Goal: Task Accomplishment & Management: Use online tool/utility

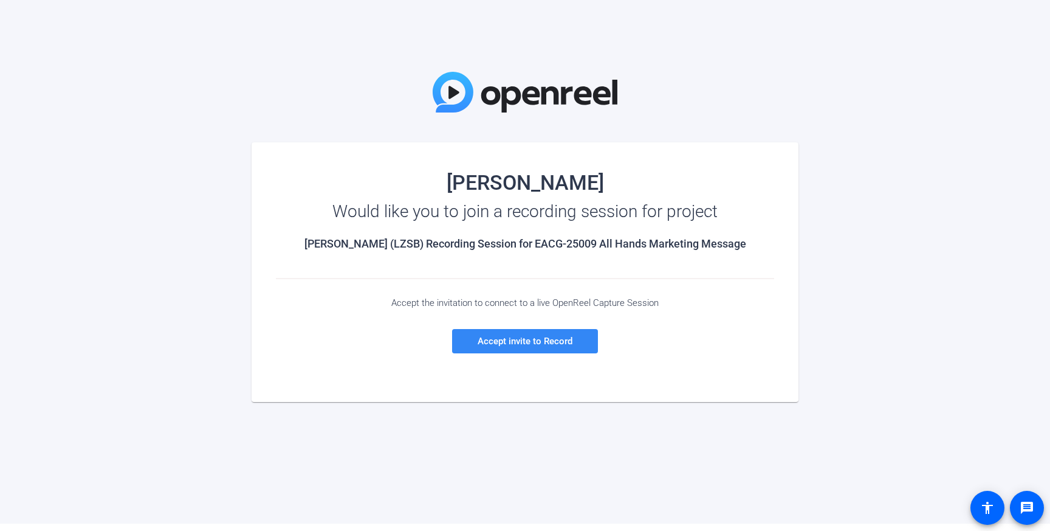
click at [547, 341] on span "Accept invite to Record" at bounding box center [525, 341] width 95 height 11
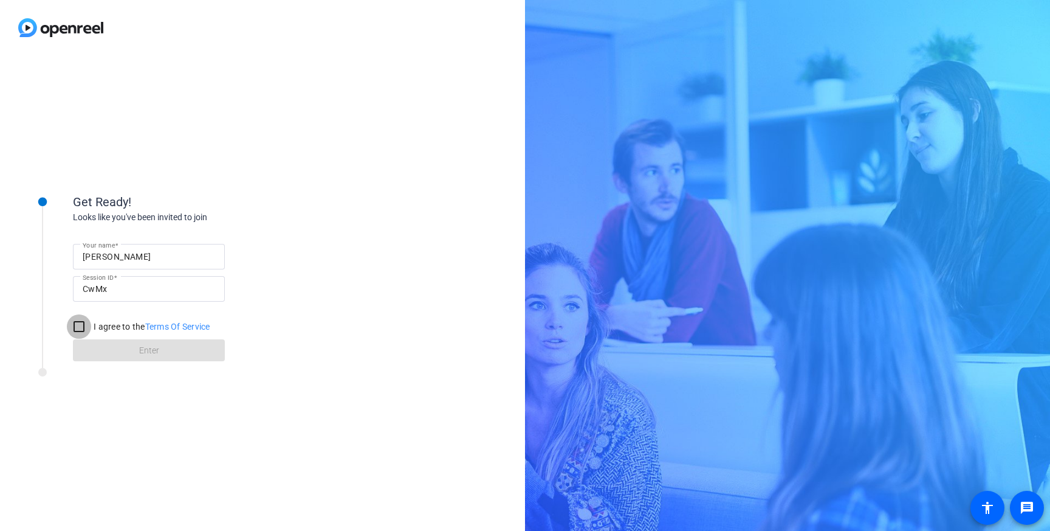
click at [79, 328] on input "I agree to the Terms Of Service" at bounding box center [79, 326] width 24 height 24
checkbox input "true"
click at [102, 343] on span at bounding box center [149, 350] width 152 height 29
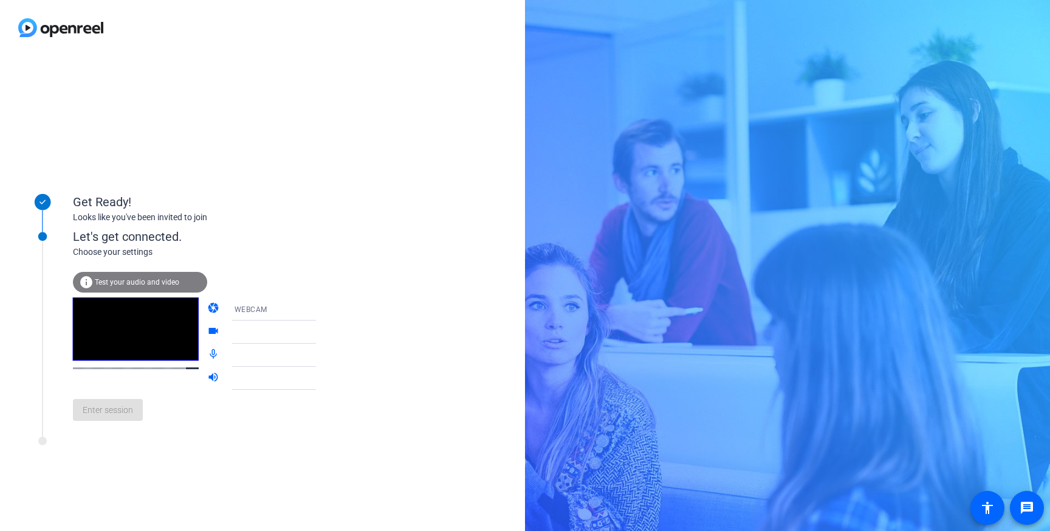
click at [136, 278] on span "Test your audio and video" at bounding box center [137, 282] width 84 height 9
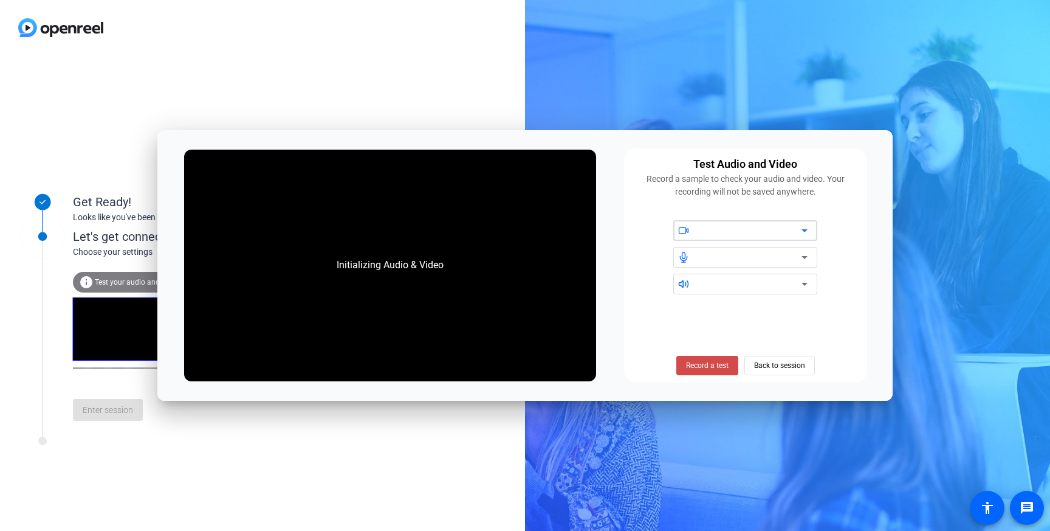
click at [722, 364] on span "Record a test" at bounding box center [707, 365] width 43 height 11
click at [771, 365] on div "Stop Testing (6s) Back to session" at bounding box center [745, 365] width 151 height 19
click at [806, 259] on icon at bounding box center [805, 257] width 15 height 15
click at [715, 362] on span "Stop Testing" at bounding box center [707, 365] width 41 height 11
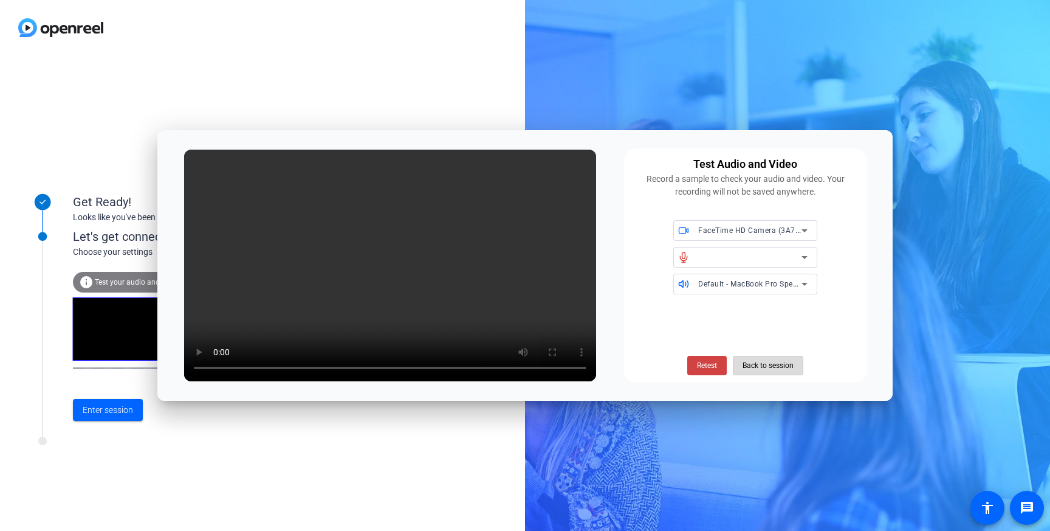
click at [761, 371] on span "Back to session" at bounding box center [768, 365] width 51 height 23
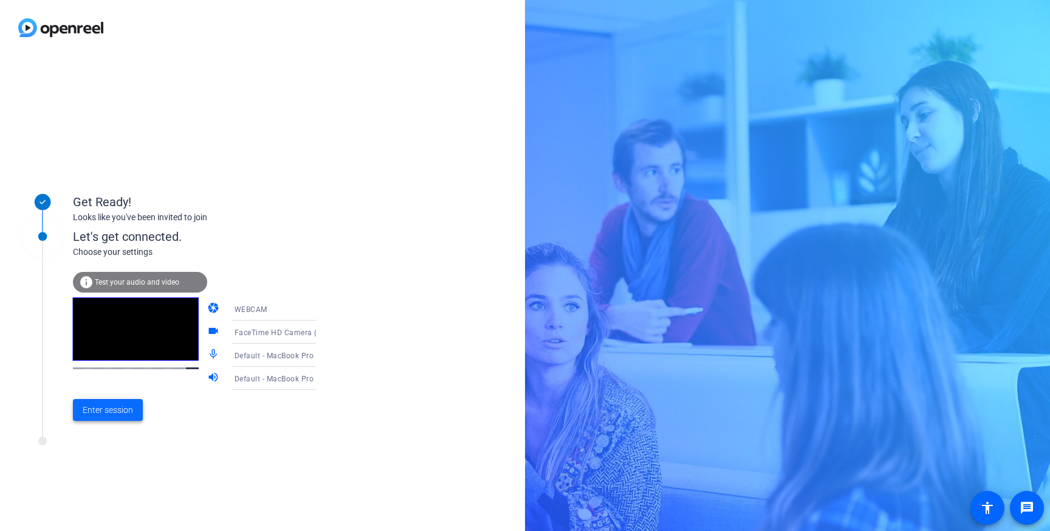
click at [125, 416] on span at bounding box center [108, 409] width 70 height 29
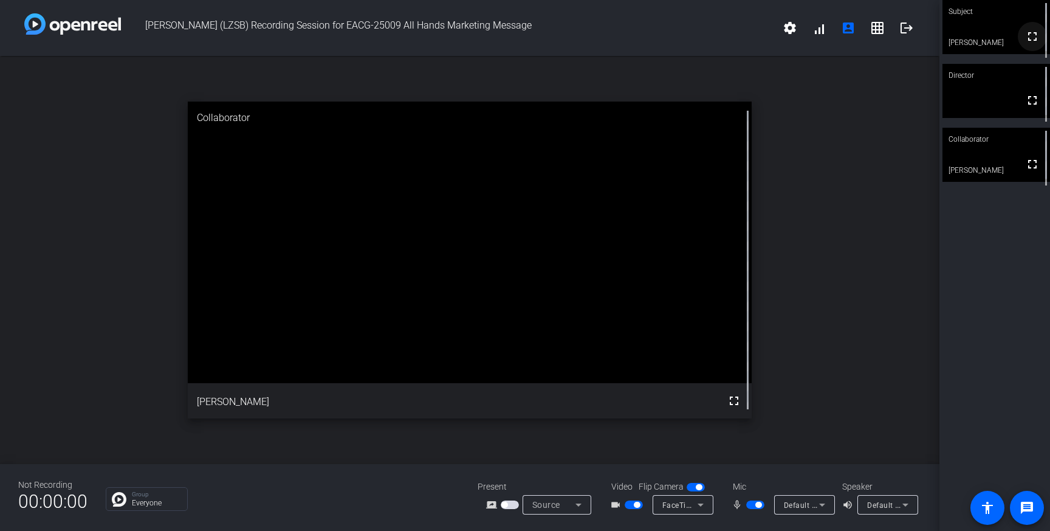
click at [1027, 44] on mat-icon "fullscreen" at bounding box center [1032, 36] width 15 height 15
click at [1031, 171] on mat-icon "fullscreen" at bounding box center [1032, 164] width 15 height 15
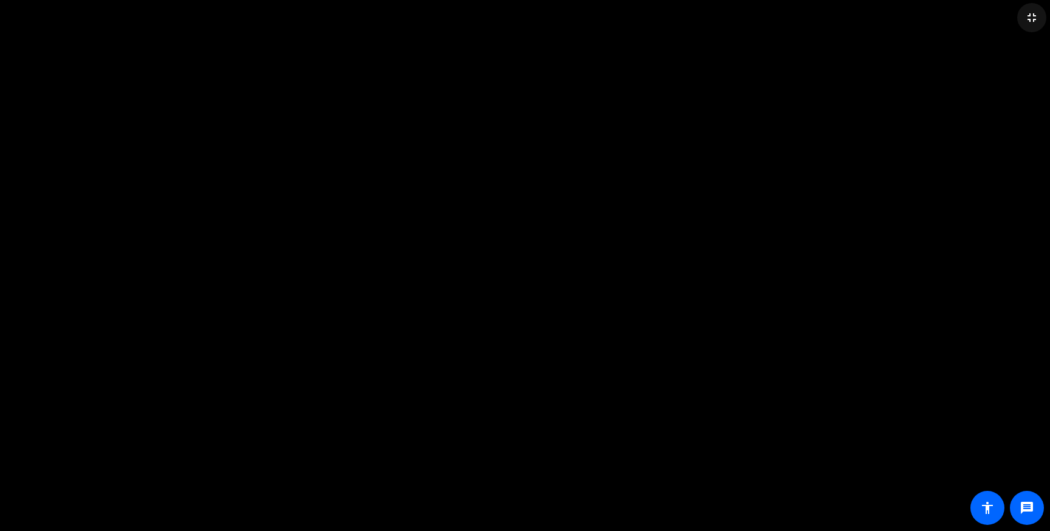
click at [1031, 19] on mat-icon "fullscreen_exit" at bounding box center [1032, 17] width 15 height 15
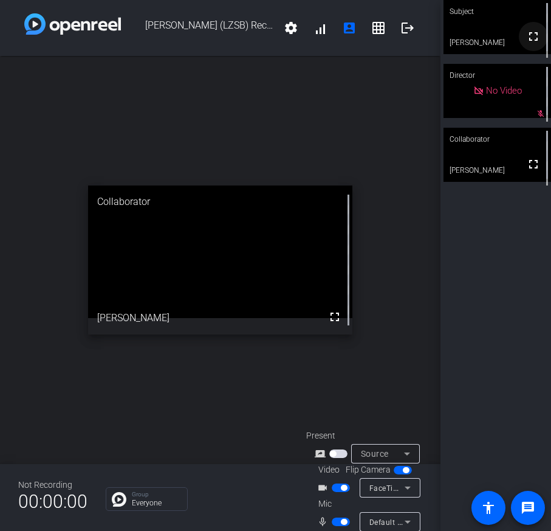
click at [531, 44] on mat-icon "fullscreen" at bounding box center [533, 36] width 15 height 15
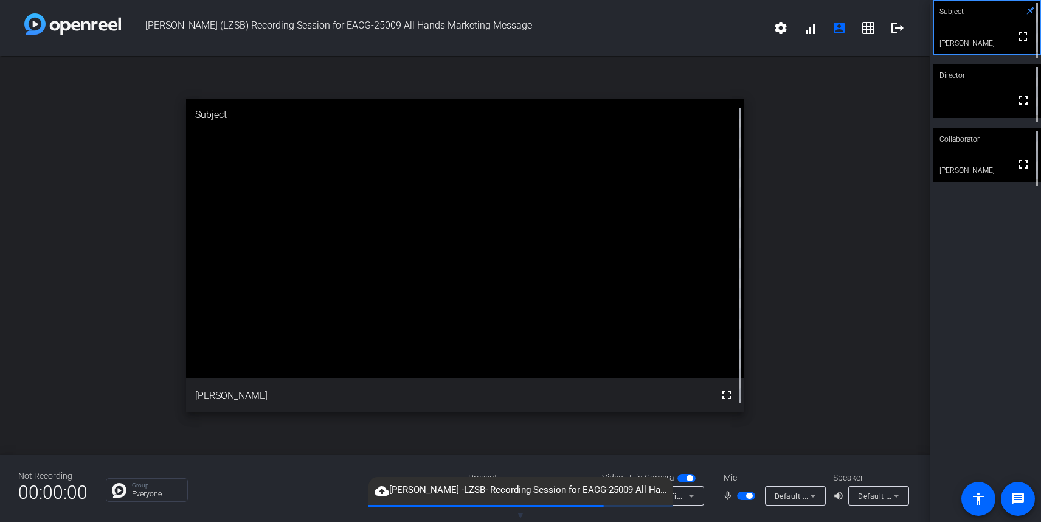
click at [742, 497] on span "button" at bounding box center [746, 495] width 18 height 9
click at [684, 479] on span "button" at bounding box center [686, 478] width 18 height 9
click at [689, 478] on span "button" at bounding box center [686, 478] width 18 height 9
click at [683, 478] on span "button" at bounding box center [686, 478] width 18 height 9
click at [687, 478] on span "button" at bounding box center [686, 478] width 18 height 9
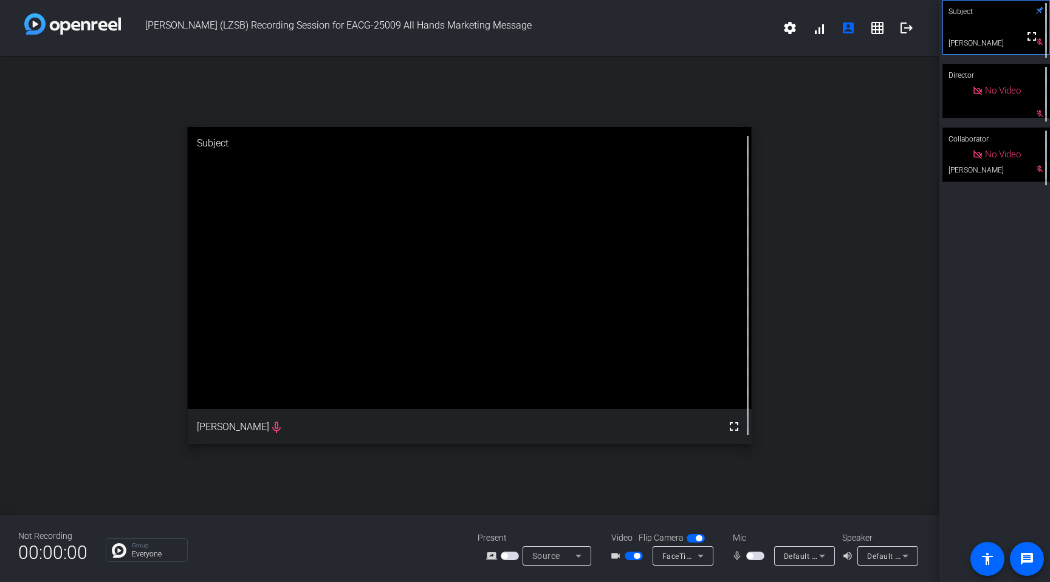
click at [627, 530] on span "button" at bounding box center [634, 556] width 18 height 9
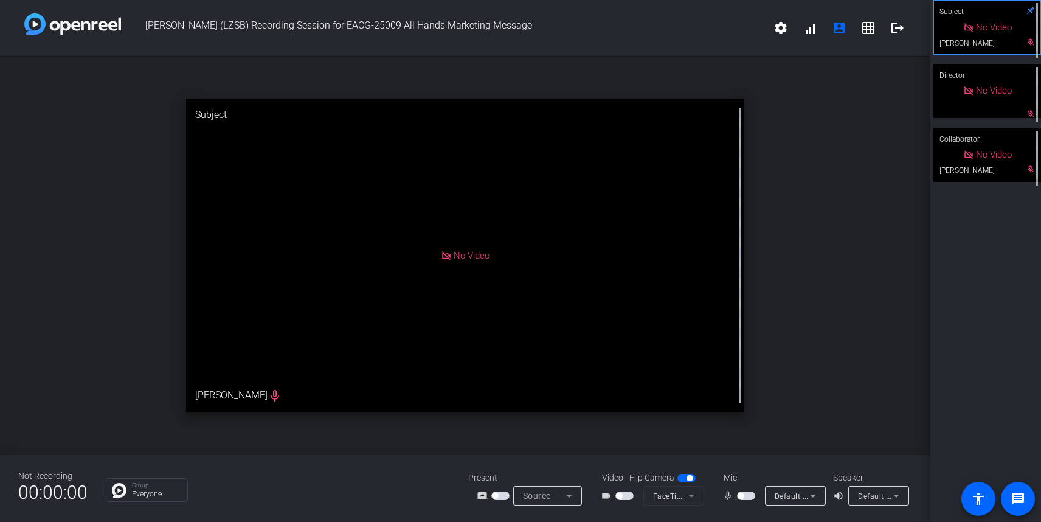
click at [749, 496] on span "button" at bounding box center [746, 495] width 18 height 9
click at [742, 494] on span "button" at bounding box center [746, 495] width 18 height 9
